Goal: Information Seeking & Learning: Learn about a topic

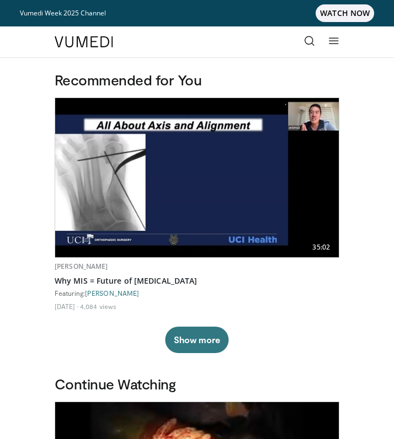
click at [309, 44] on icon at bounding box center [309, 40] width 11 height 11
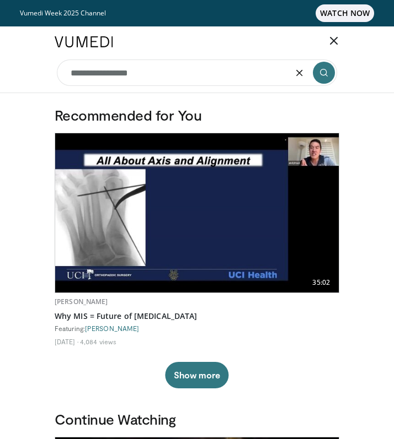
type input "**********"
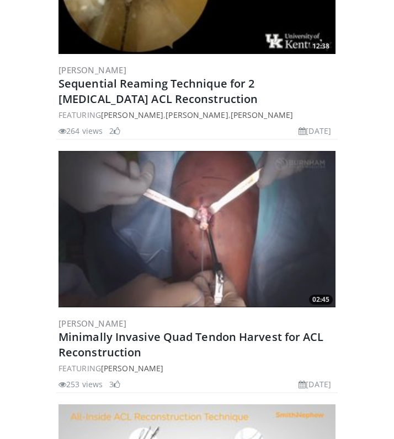
scroll to position [951, 0]
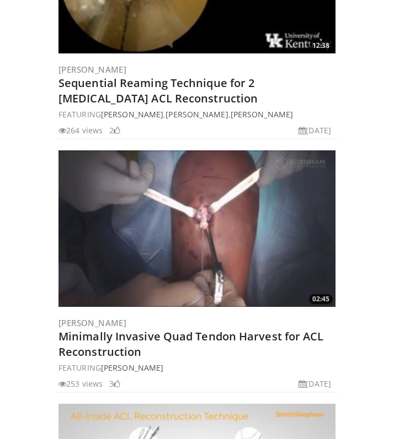
click at [245, 267] on img at bounding box center [196, 228] width 277 height 157
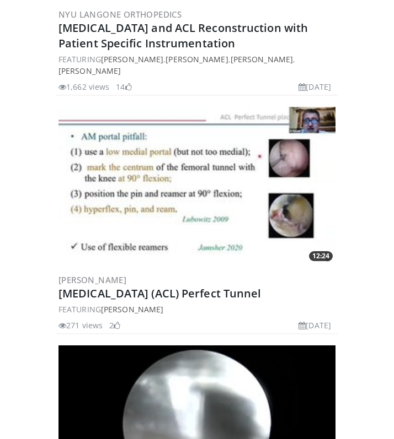
scroll to position [4557, 0]
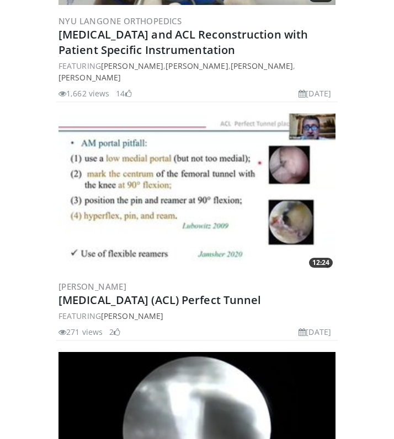
click at [180, 166] on img at bounding box center [196, 192] width 277 height 157
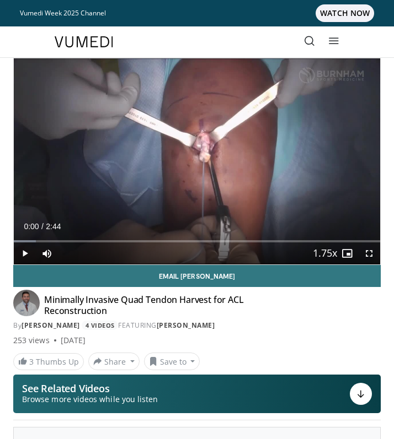
click at [23, 253] on span "Video Player" at bounding box center [25, 254] width 22 height 22
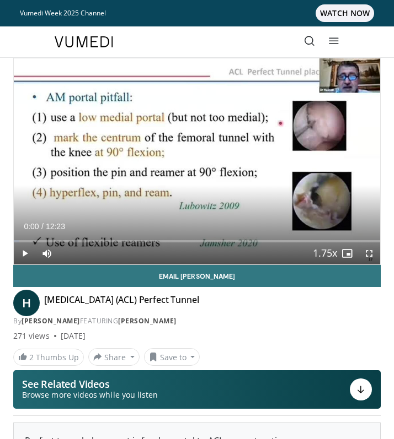
click at [29, 251] on span "Video Player" at bounding box center [25, 254] width 22 height 22
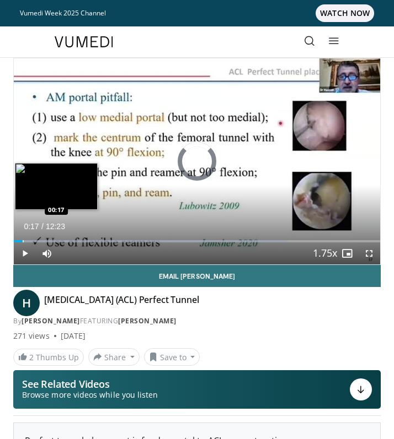
click at [23, 240] on div "Progress Bar" at bounding box center [23, 241] width 1 height 2
click at [30, 242] on div "Progress Bar" at bounding box center [30, 241] width 1 height 2
click at [38, 242] on div "Progress Bar" at bounding box center [38, 241] width 1 height 2
click at [44, 242] on div "Progress Bar" at bounding box center [44, 241] width 1 height 2
click at [53, 241] on div "Progress Bar" at bounding box center [53, 241] width 1 height 2
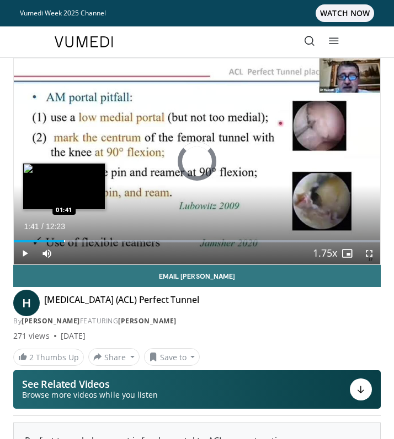
click at [64, 240] on div "Progress Bar" at bounding box center [64, 241] width 1 height 2
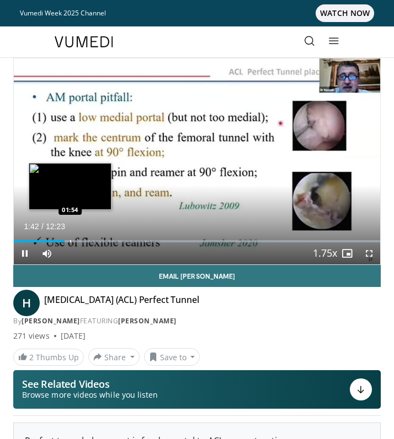
click at [70, 240] on div "Progress Bar" at bounding box center [70, 241] width 1 height 2
click at [67, 241] on div "Loaded : 99.99% 01:56 01:48" at bounding box center [197, 241] width 366 height 2
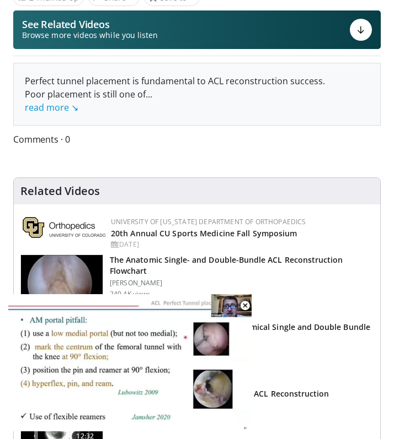
scroll to position [372, 0]
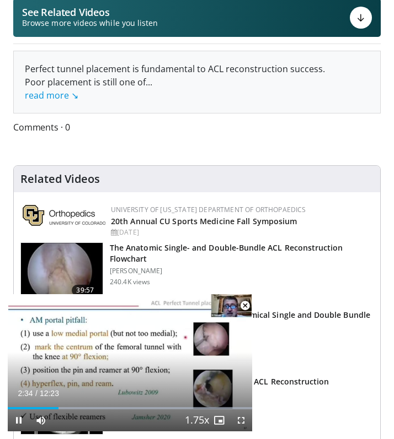
click at [245, 305] on span "Video Player" at bounding box center [245, 306] width 22 height 22
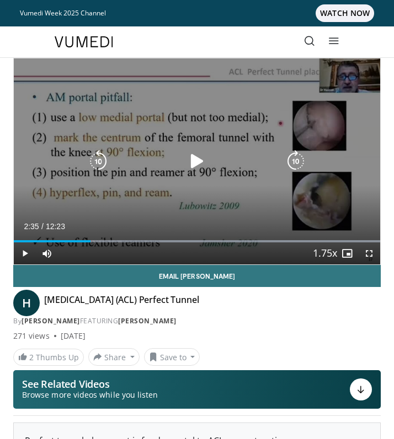
scroll to position [0, 0]
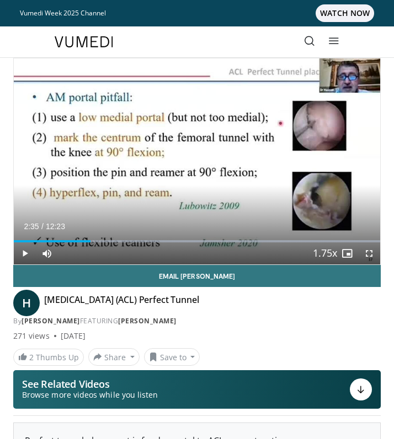
click at [26, 251] on span "Video Player" at bounding box center [25, 254] width 22 height 22
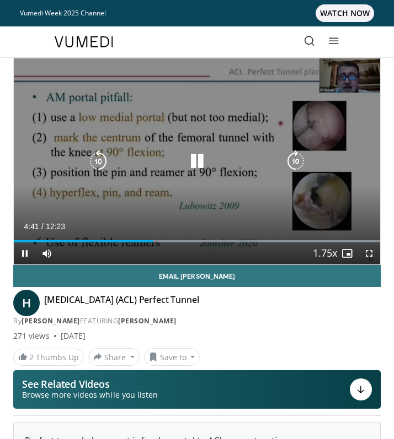
click at [197, 166] on icon "Video Player" at bounding box center [197, 161] width 22 height 22
